Goal: Task Accomplishment & Management: Manage account settings

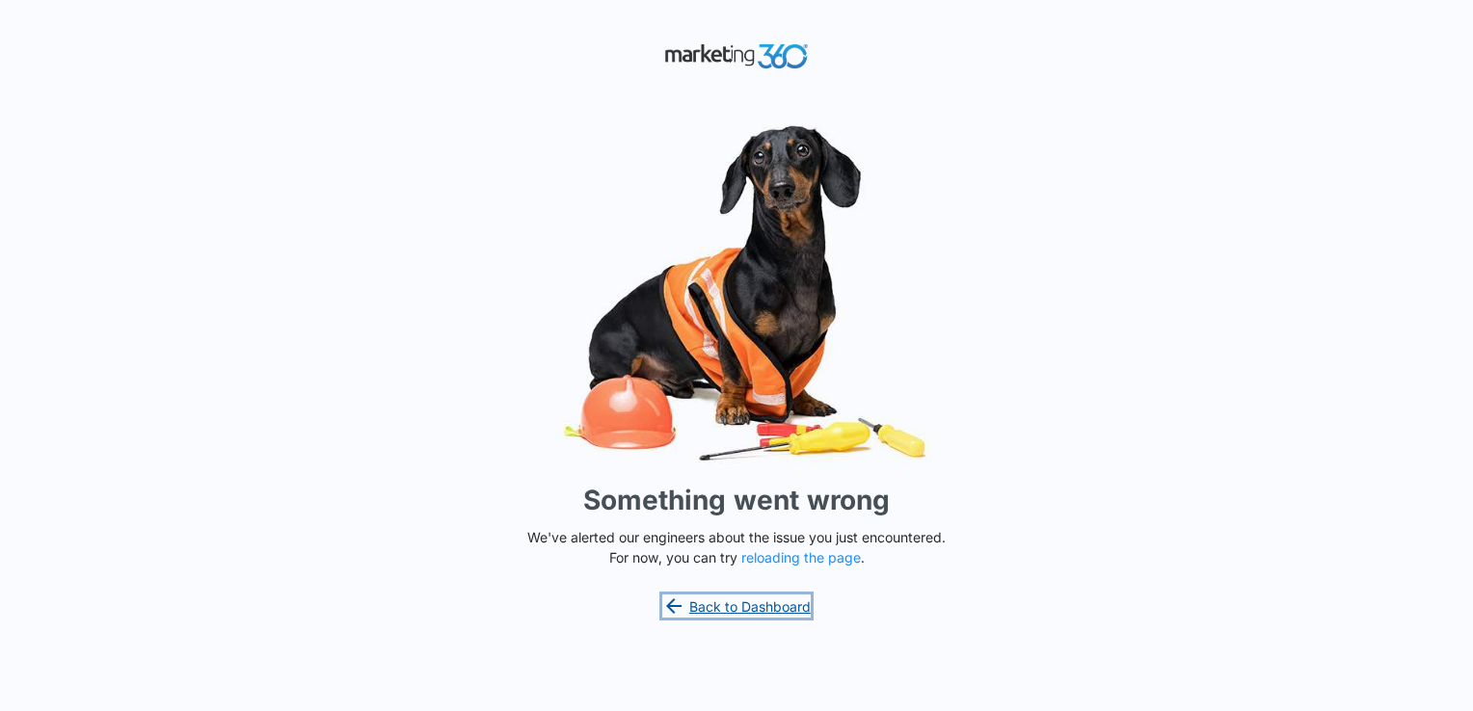
click at [709, 601] on link "Back to Dashboard" at bounding box center [736, 606] width 148 height 23
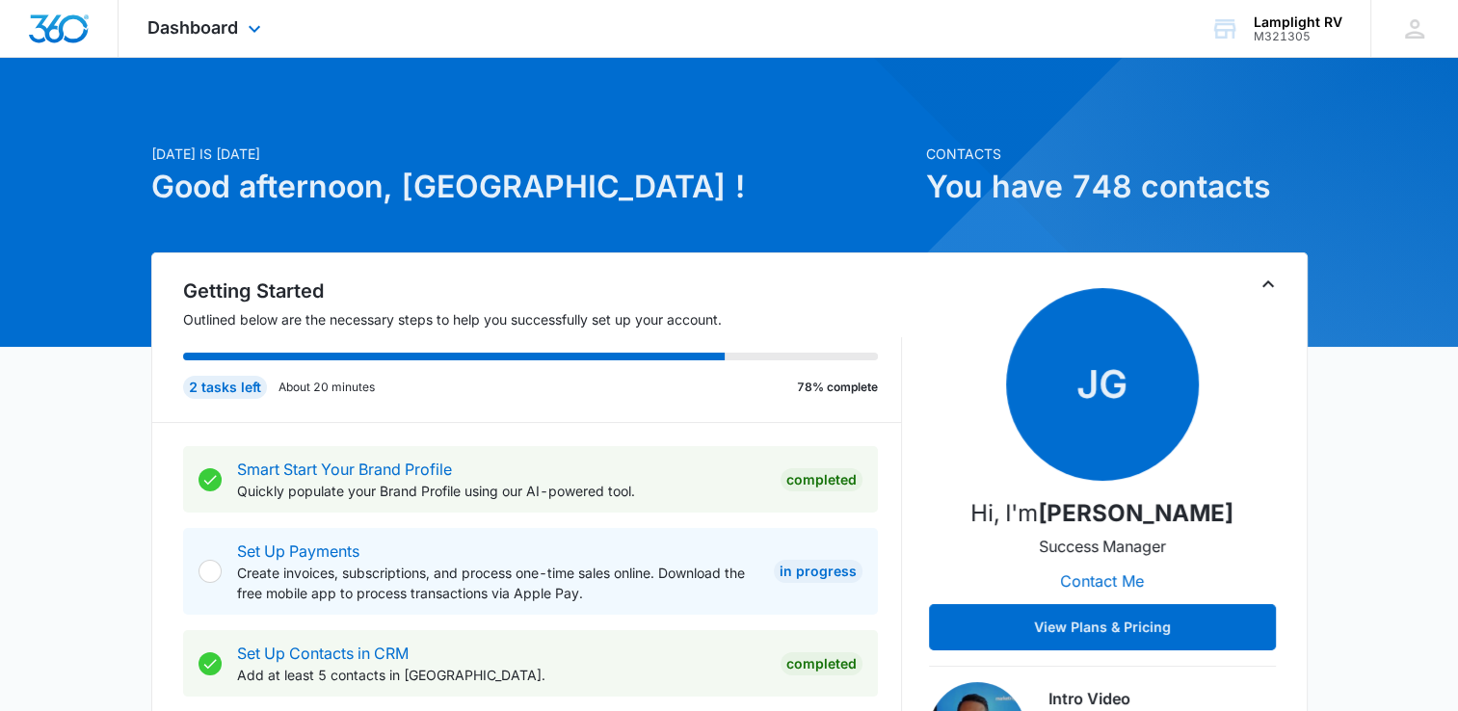
click at [219, 16] on div "Dashboard Apps Reputation Websites Forms CRM Email Social Content Ads Intellige…" at bounding box center [207, 28] width 176 height 57
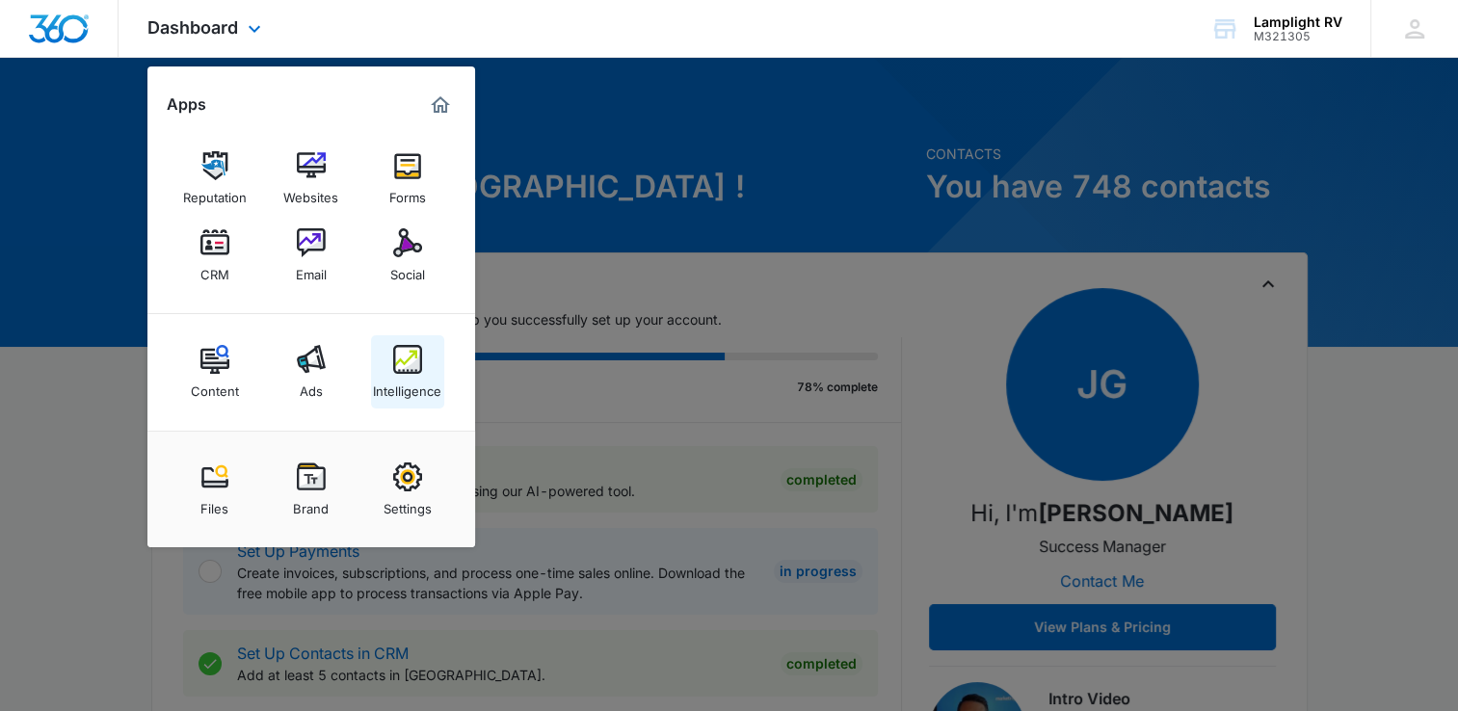
click at [413, 352] on img at bounding box center [407, 359] width 29 height 29
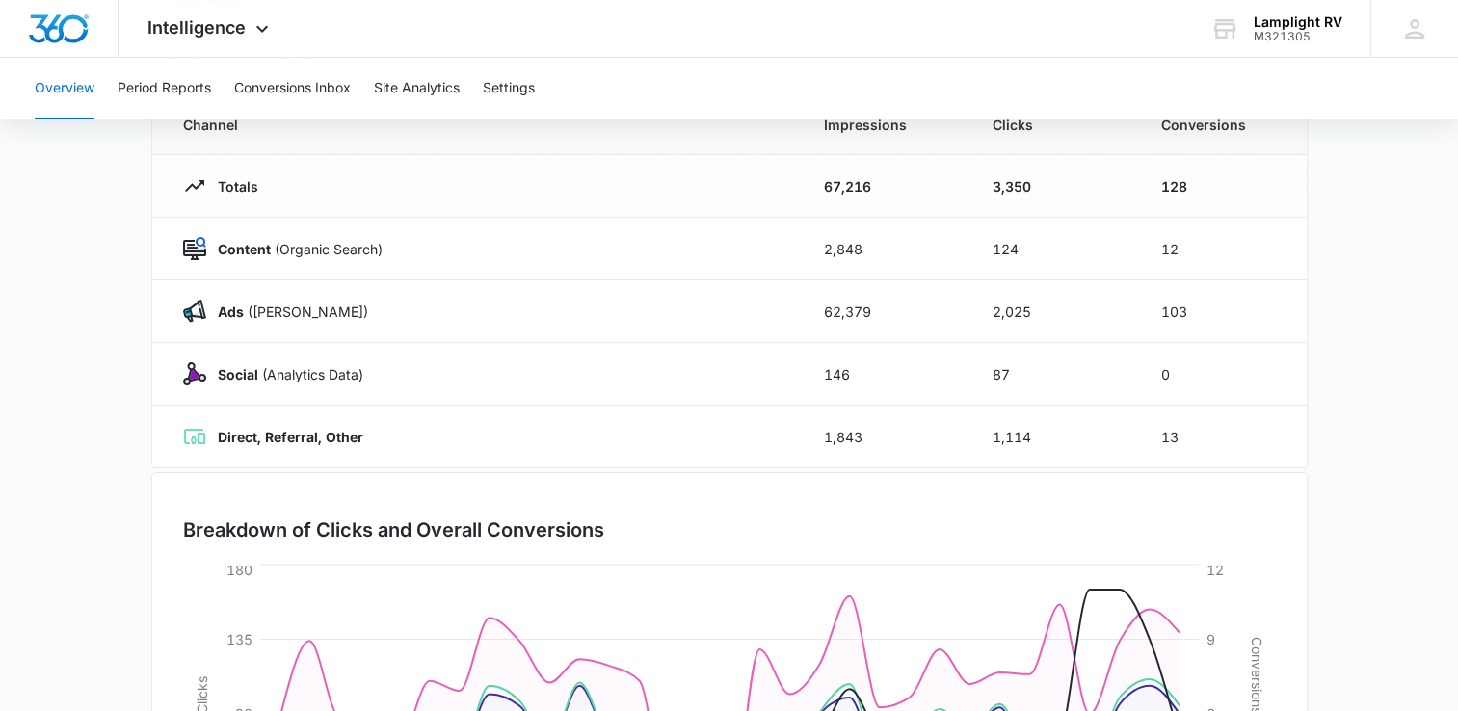
scroll to position [181, 0]
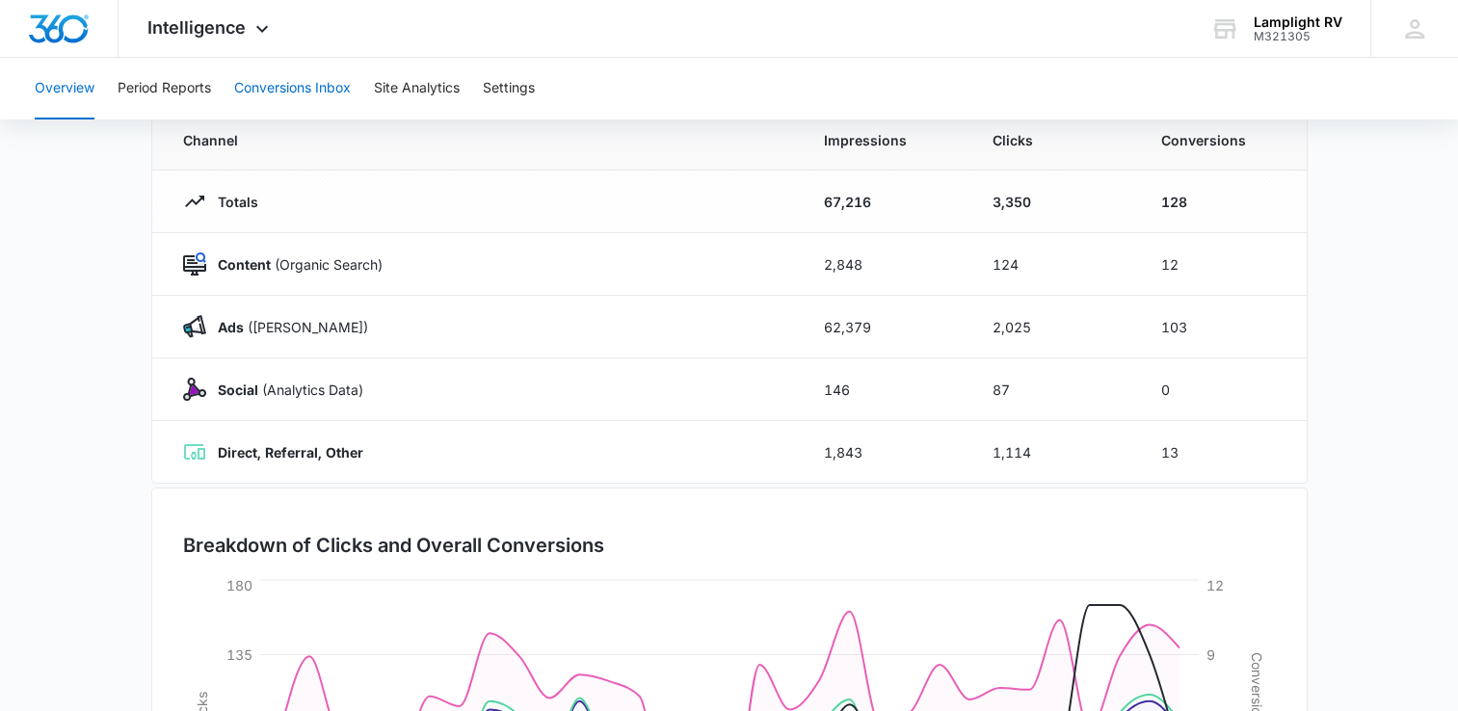
click at [339, 98] on button "Conversions Inbox" at bounding box center [292, 89] width 117 height 62
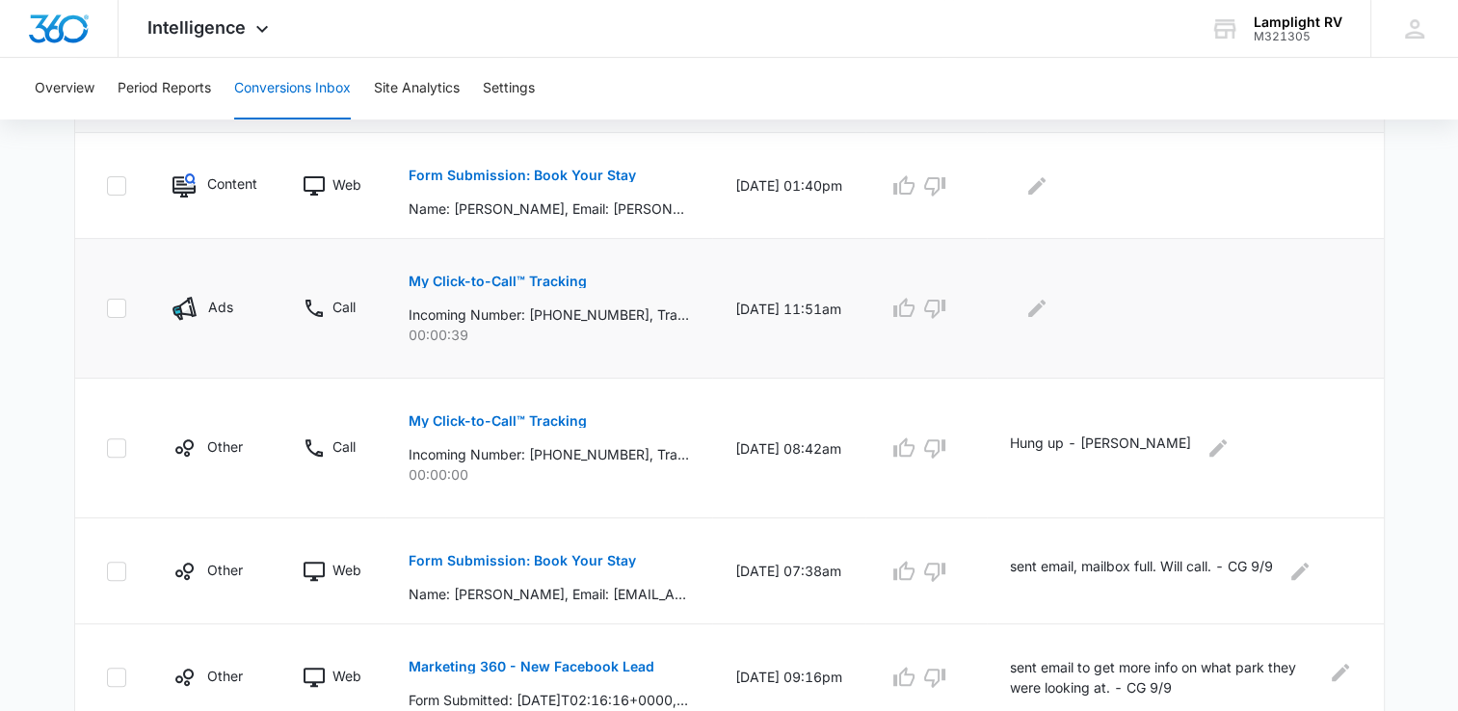
scroll to position [476, 0]
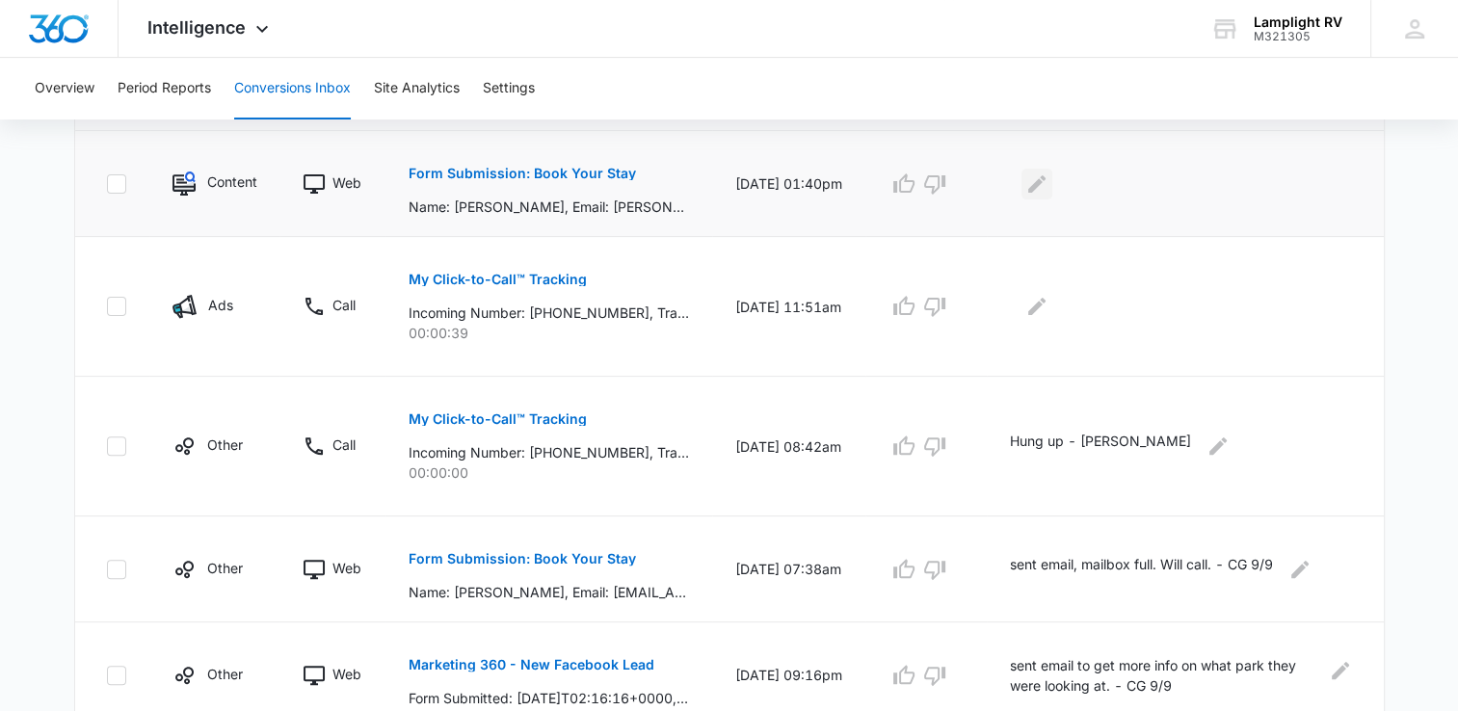
click at [1046, 179] on icon "Edit Comments" at bounding box center [1036, 182] width 17 height 17
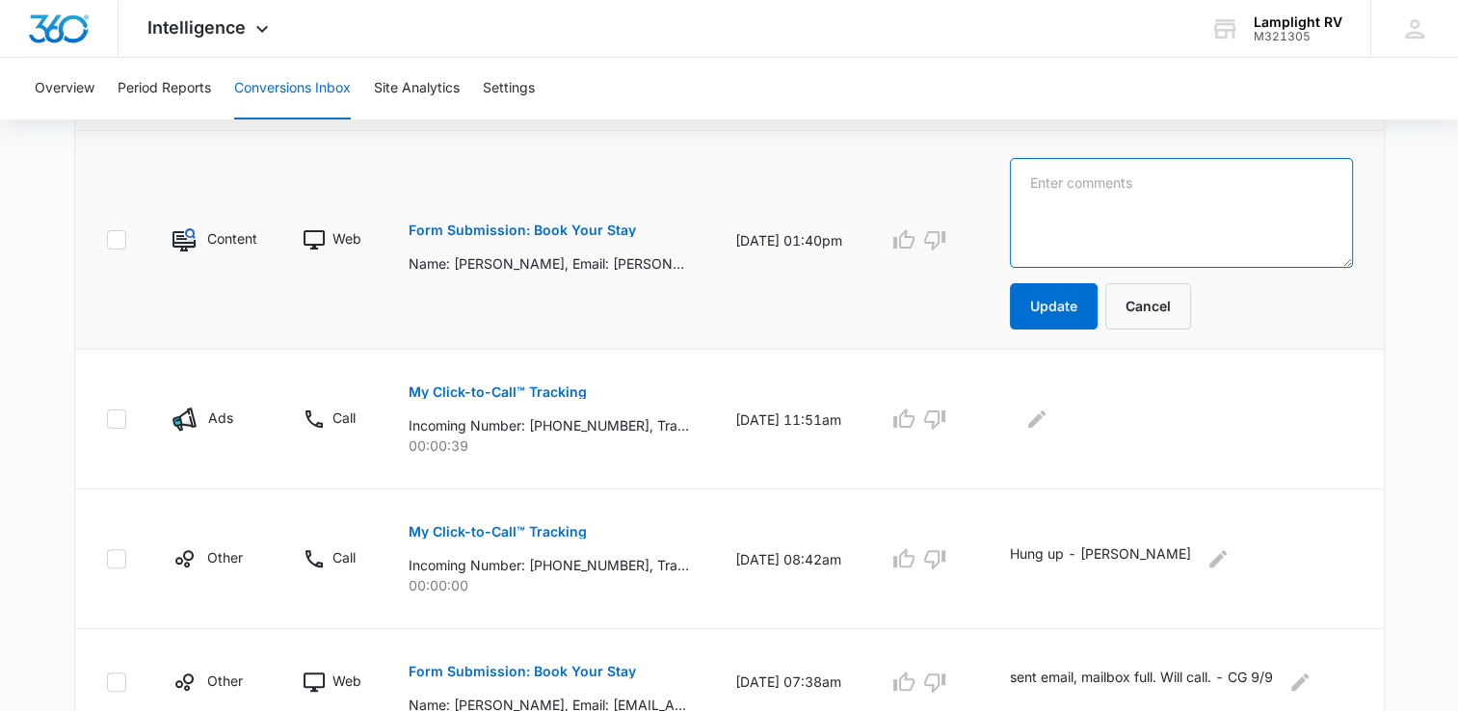
click at [1203, 229] on textarea at bounding box center [1181, 213] width 342 height 110
type textarea "emailed info about AG - CG [DATE]"
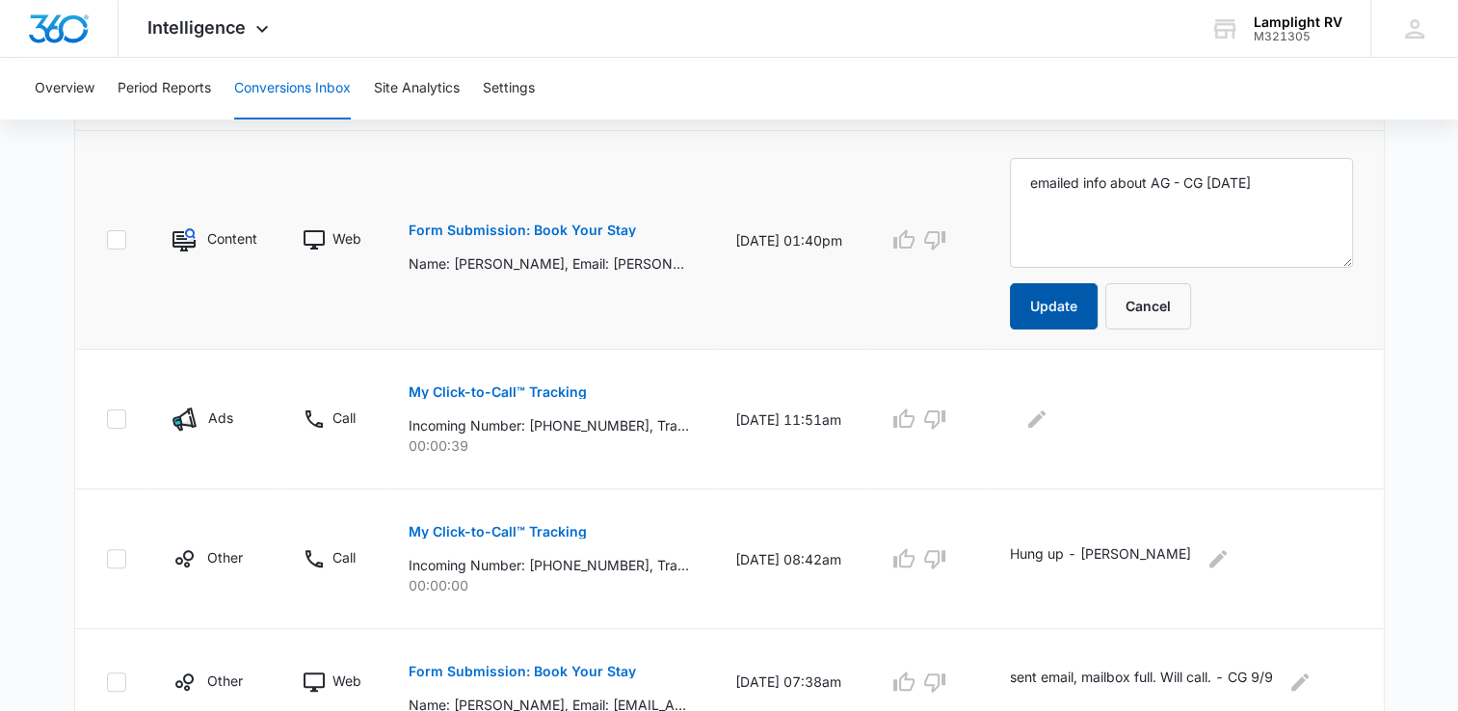
click at [1069, 289] on button "Update" at bounding box center [1054, 306] width 88 height 46
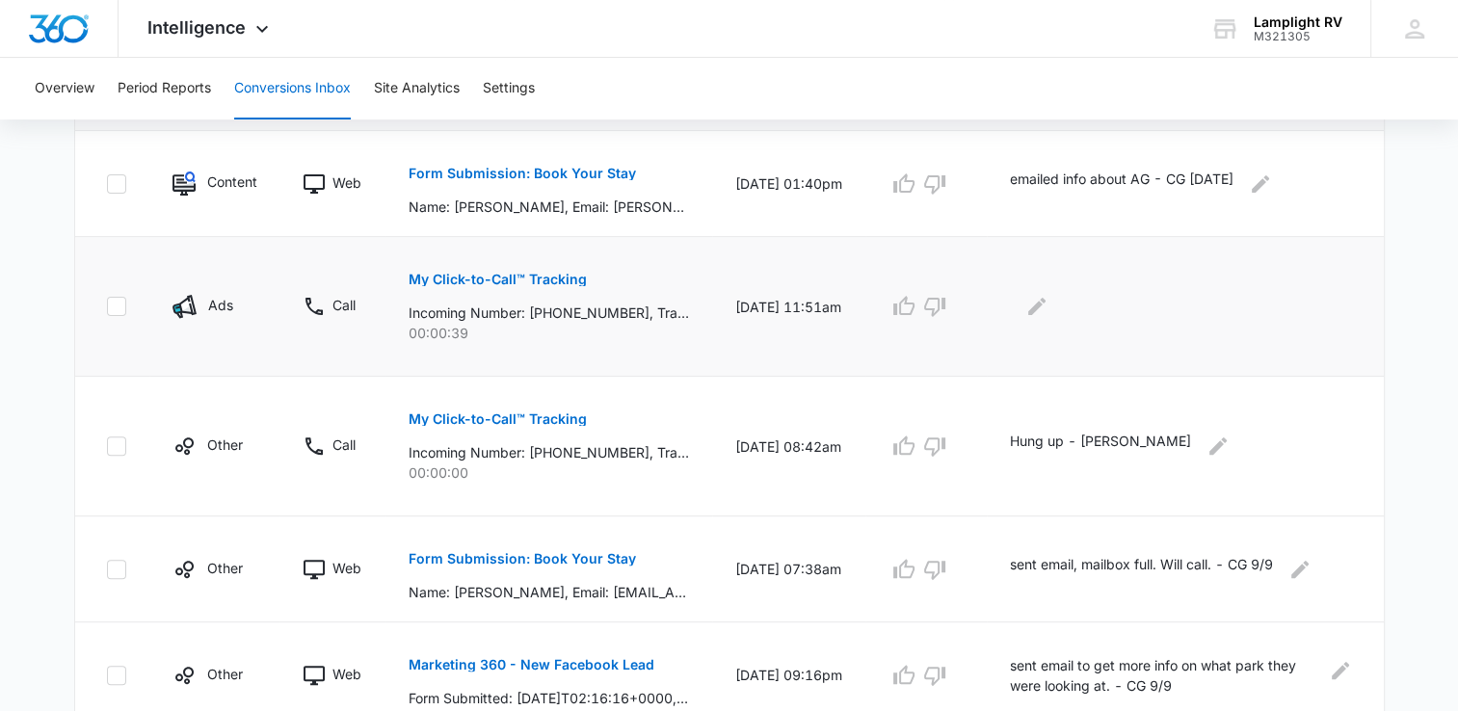
click at [1080, 310] on div at bounding box center [1181, 306] width 342 height 31
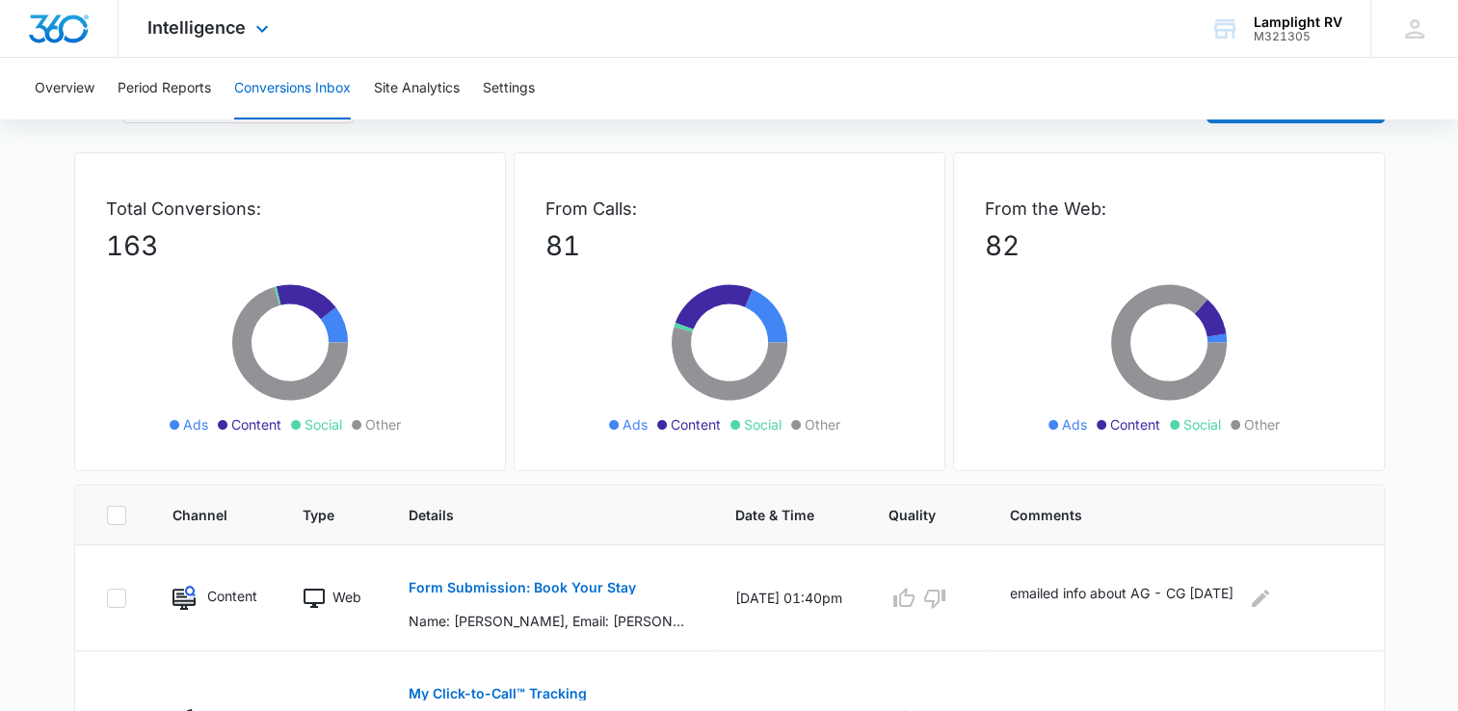
scroll to position [62, 0]
